Goal: Find specific page/section: Find specific page/section

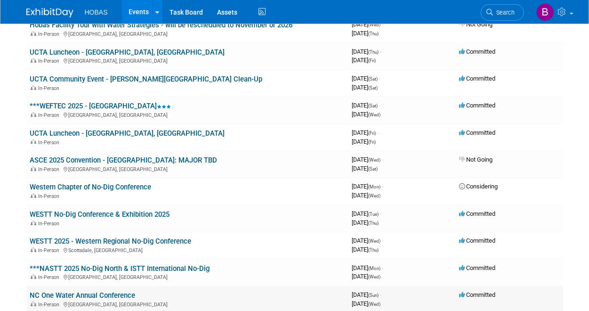
scroll to position [330, 0]
click at [143, 106] on link "***WEFTEC 2025 - [GEOGRAPHIC_DATA]" at bounding box center [100, 106] width 141 height 8
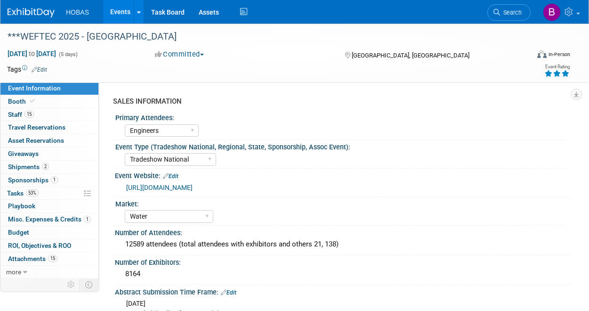
select select "Engineers"
select select "Tradeshow National"
select select "Water"
select select "Exhibiting and Sponsoring"
click at [34, 113] on span "Staff 15" at bounding box center [21, 115] width 26 height 8
